Goal: Check status: Check status

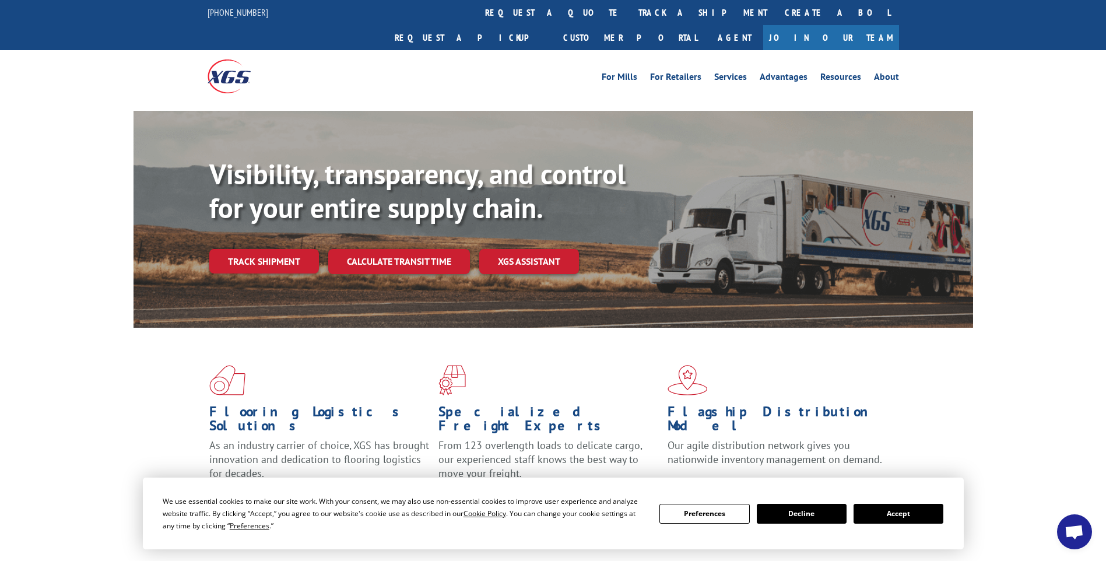
click at [916, 512] on button "Accept" at bounding box center [899, 514] width 90 height 20
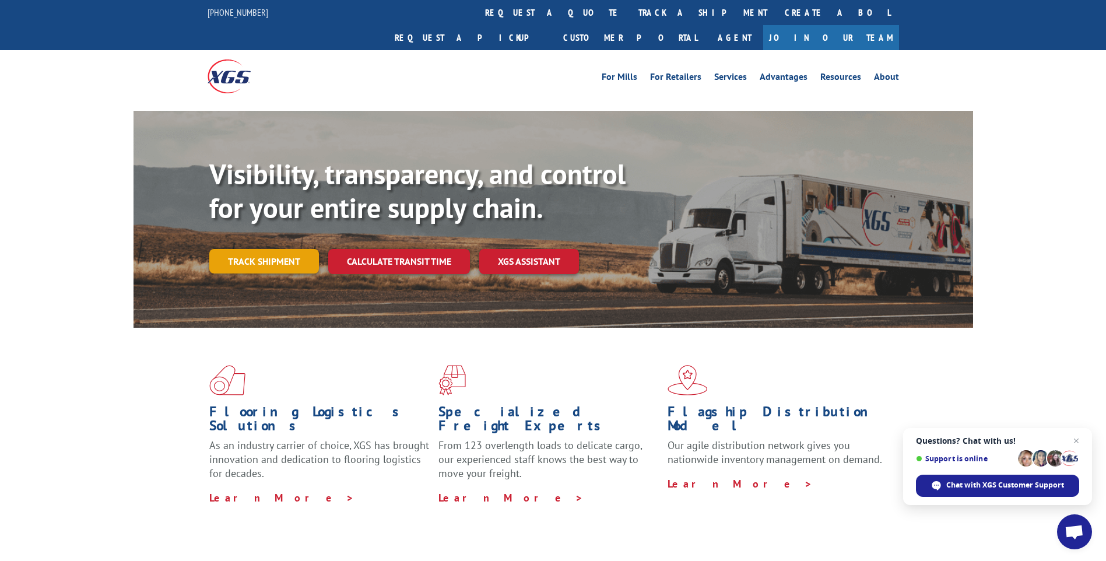
click at [251, 249] on link "Track shipment" at bounding box center [264, 261] width 110 height 24
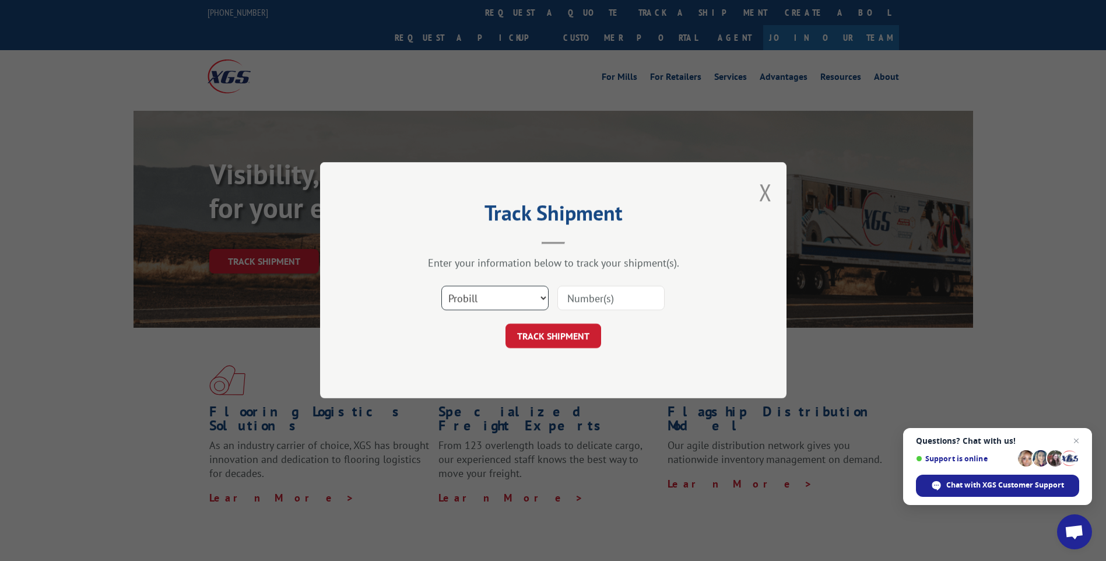
click at [544, 299] on select "Select category... Probill BOL PO" at bounding box center [495, 298] width 107 height 24
click at [541, 298] on select "Select category... Probill BOL PO" at bounding box center [495, 298] width 107 height 24
select select "po"
click at [442, 286] on select "Select category... Probill BOL PO" at bounding box center [495, 298] width 107 height 24
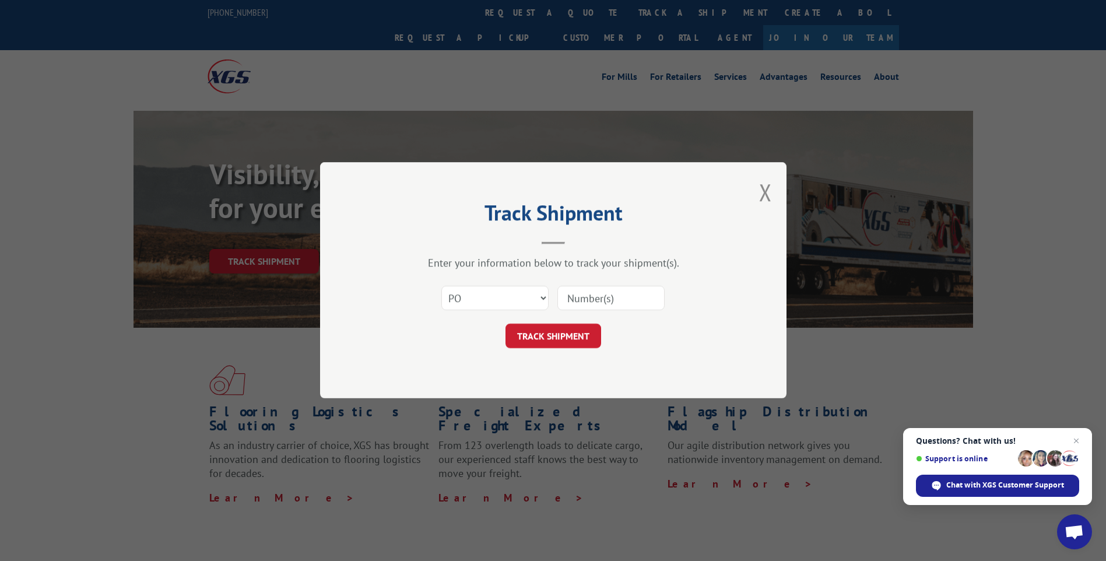
click at [590, 296] on input at bounding box center [611, 298] width 107 height 24
paste input "94606937"
type input "94606937"
click at [566, 334] on button "TRACK SHIPMENT" at bounding box center [554, 336] width 96 height 24
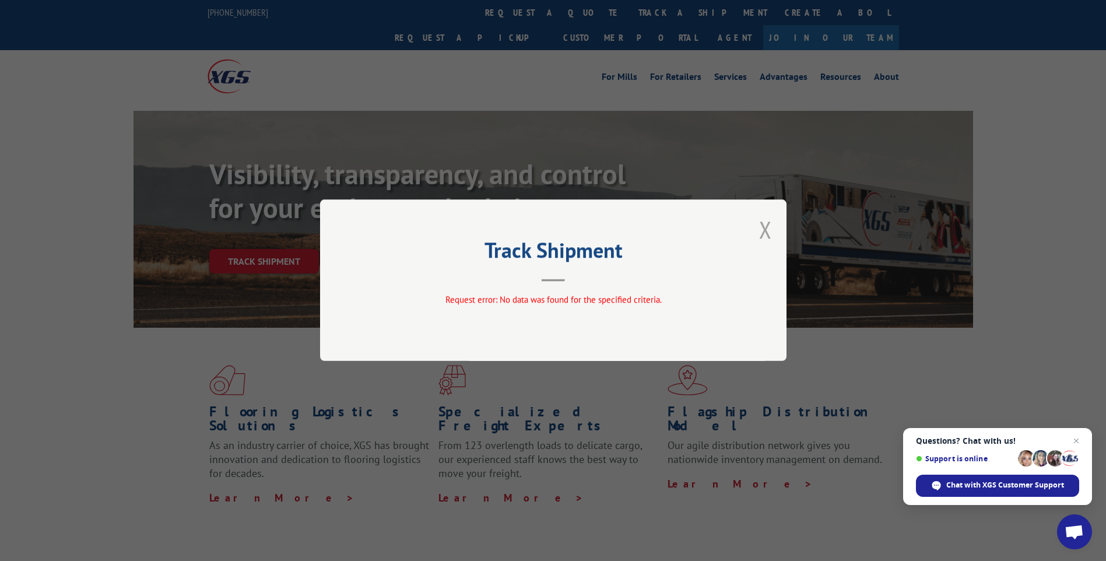
click at [762, 227] on button "Close modal" at bounding box center [765, 229] width 13 height 31
